Goal: Check status

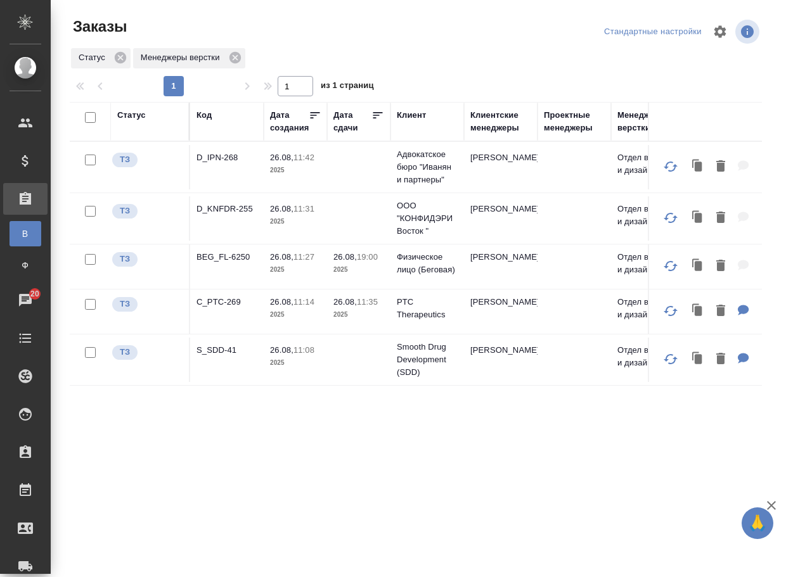
click at [318, 470] on div "Статус Код Дата создания Дата сдачи Клиент Клиентские менеджеры Проектные менед…" at bounding box center [416, 330] width 692 height 456
click at [227, 309] on p "C_PTC-269" at bounding box center [227, 302] width 61 height 13
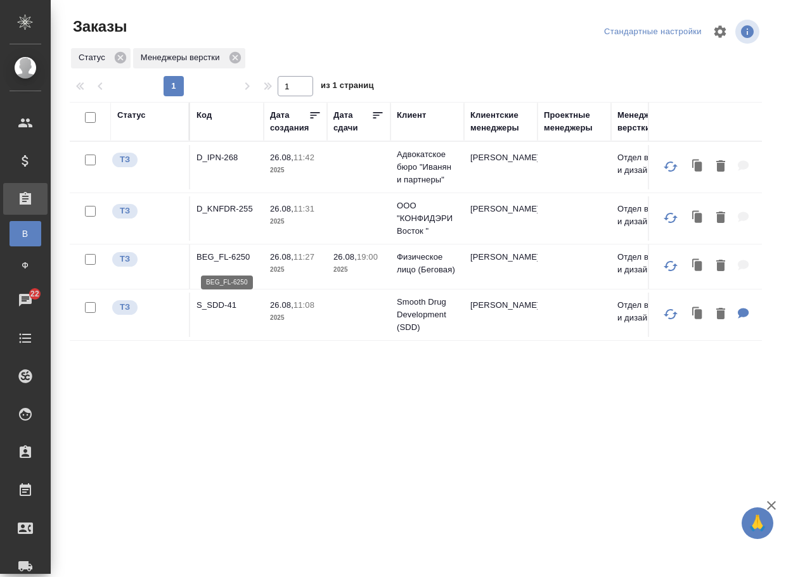
click at [234, 259] on p "BEG_FL-6250" at bounding box center [227, 257] width 61 height 13
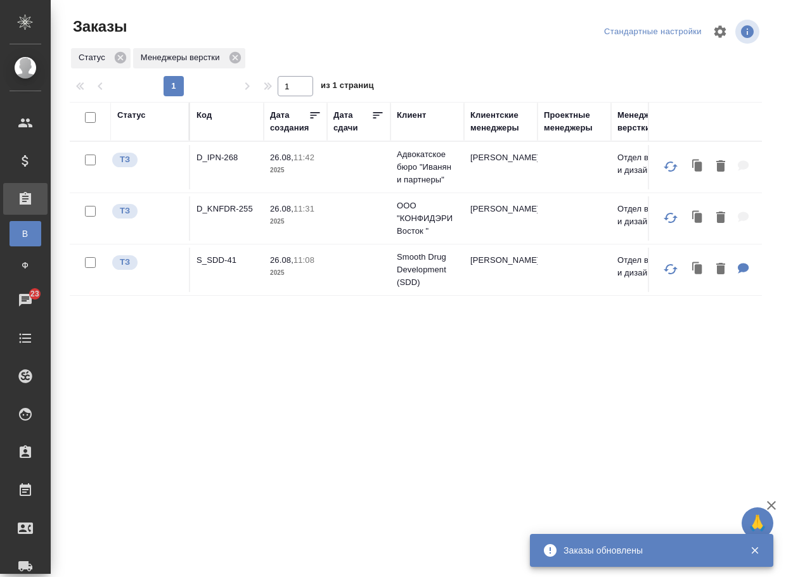
click at [231, 162] on p "D_IPN-268" at bounding box center [227, 158] width 61 height 13
click at [233, 210] on p "D_KNFDR-255" at bounding box center [227, 209] width 61 height 13
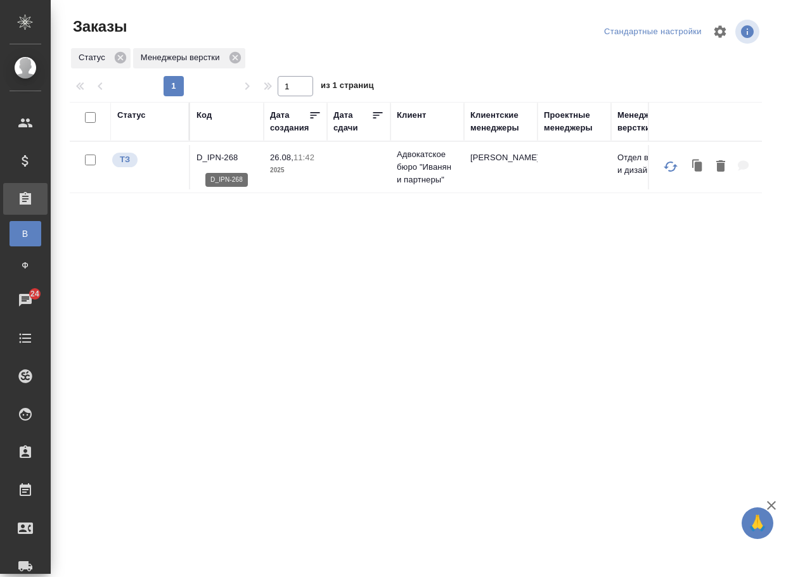
click at [222, 160] on p "D_IPN-268" at bounding box center [227, 158] width 61 height 13
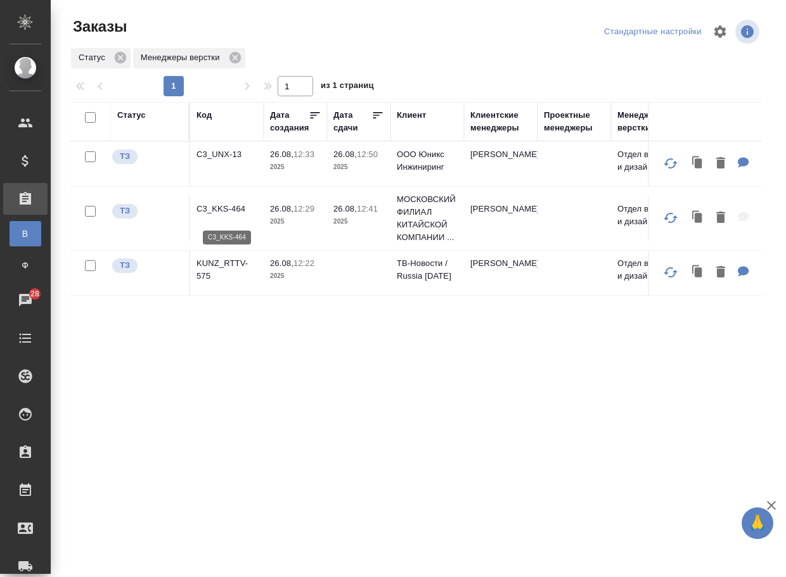
click at [214, 216] on p "C3_KKS-464" at bounding box center [227, 209] width 61 height 13
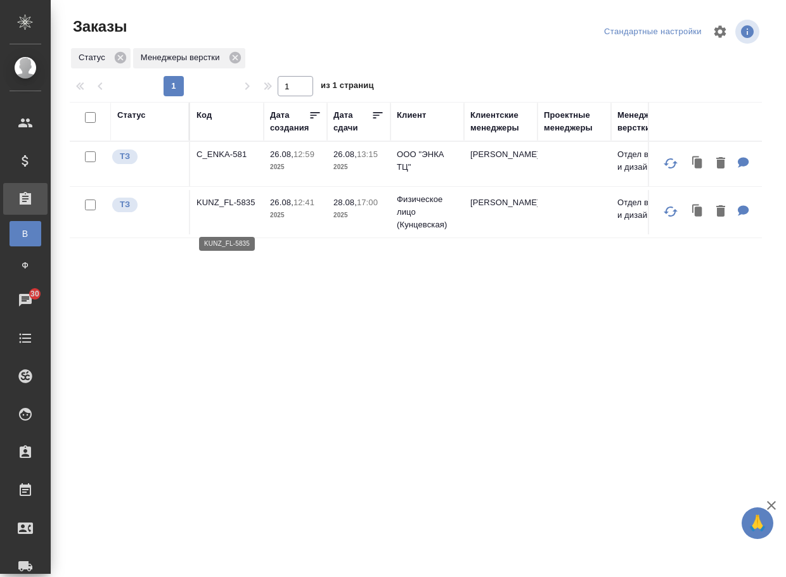
click at [210, 209] on p "KUNZ_FL-5835" at bounding box center [227, 203] width 61 height 13
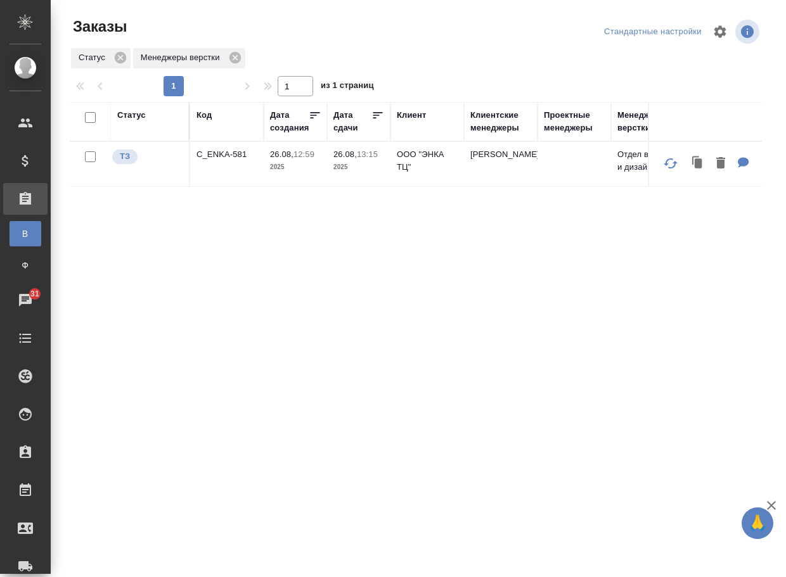
click at [233, 161] on p "C_ENKA-581" at bounding box center [227, 154] width 61 height 13
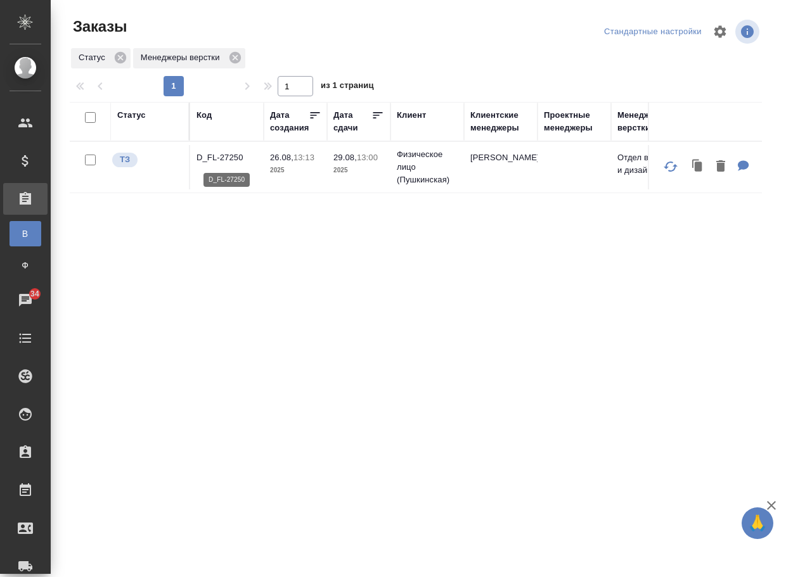
click at [228, 155] on p "D_FL-27250" at bounding box center [227, 158] width 61 height 13
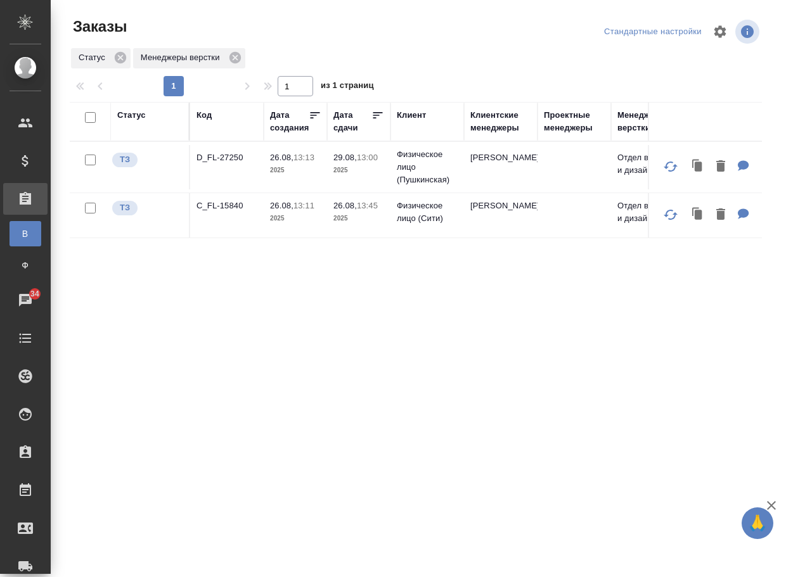
click at [232, 209] on p "C_FL-15840" at bounding box center [227, 206] width 61 height 13
